Goal: Information Seeking & Learning: Learn about a topic

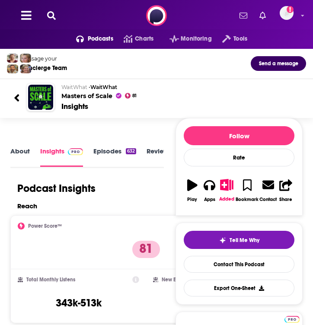
click at [55, 14] on icon at bounding box center [51, 15] width 9 height 9
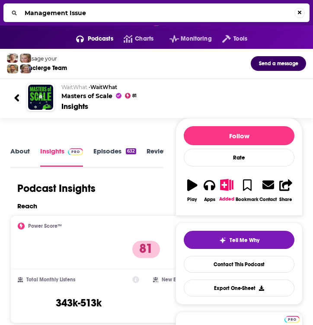
type input "Management Issues"
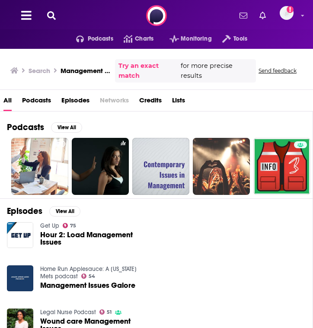
click at [54, 19] on icon at bounding box center [51, 15] width 9 height 9
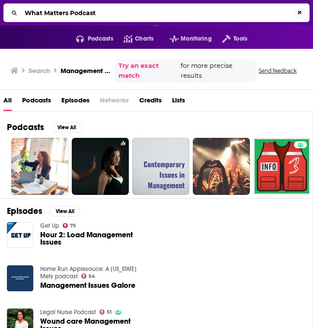
type input "What Matters Podcast"
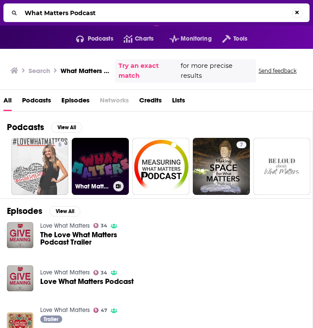
click at [97, 160] on link "What Matters? Podcast" at bounding box center [100, 166] width 57 height 57
